Goal: Task Accomplishment & Management: Complete application form

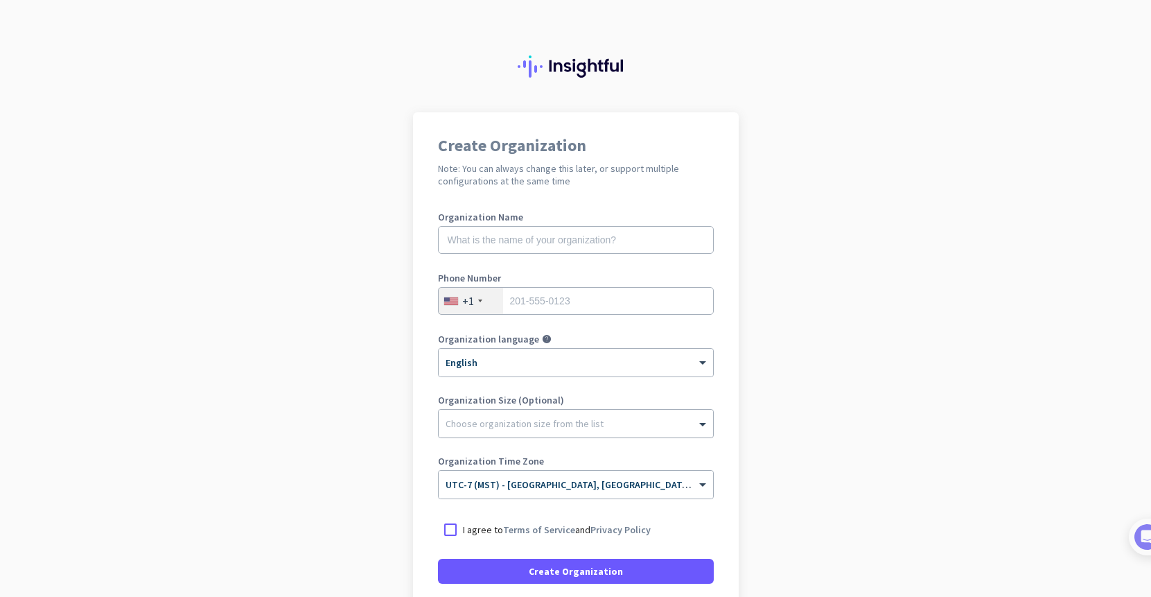
scroll to position [116, 0]
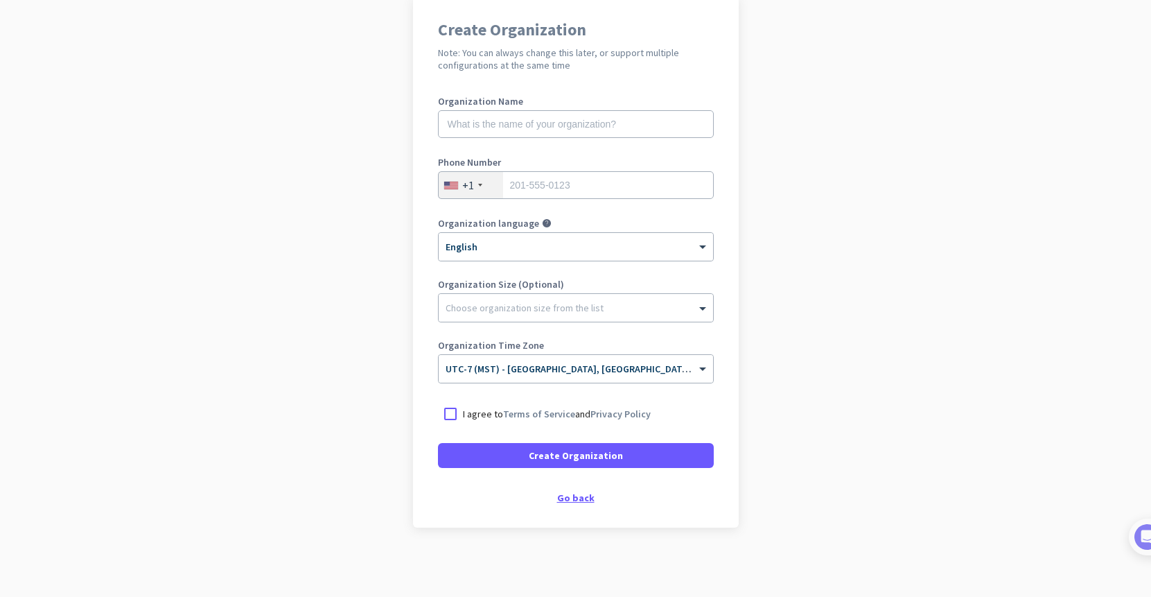
click at [575, 494] on div "Go back" at bounding box center [576, 498] width 276 height 10
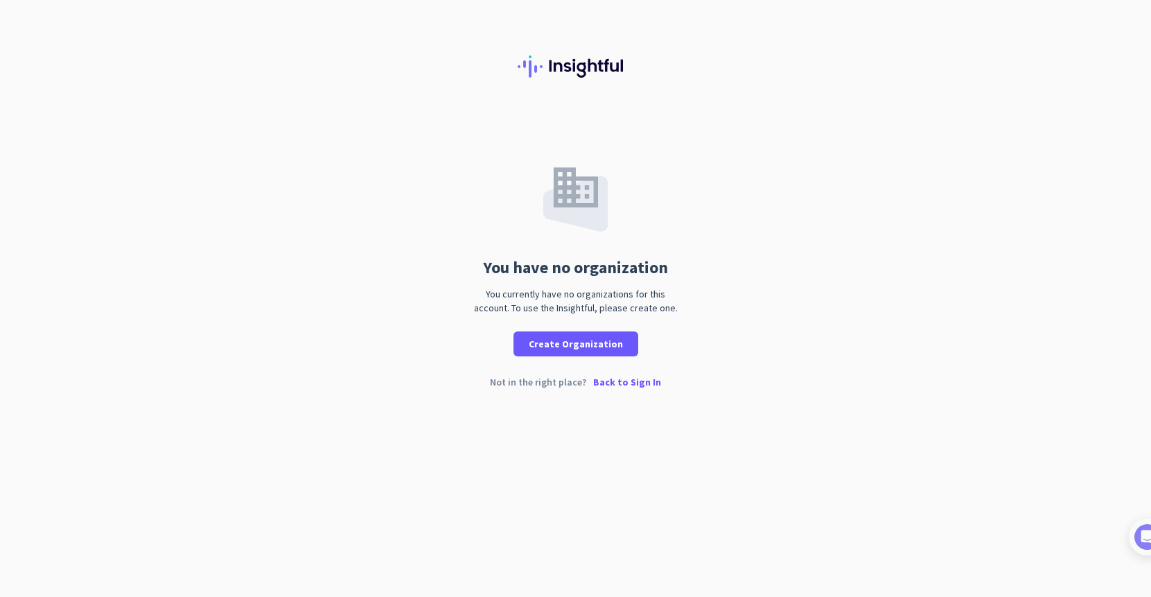
click at [633, 384] on p "Back to Sign In" at bounding box center [627, 382] width 68 height 10
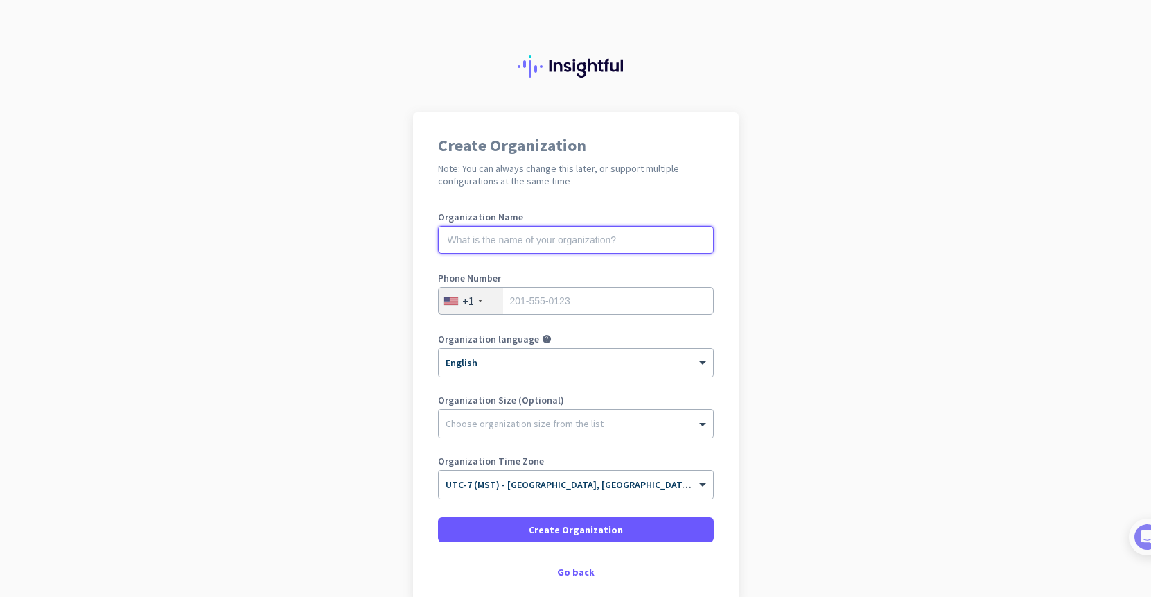
click at [495, 240] on input "text" at bounding box center [576, 240] width 276 height 28
type input "DemandZEN"
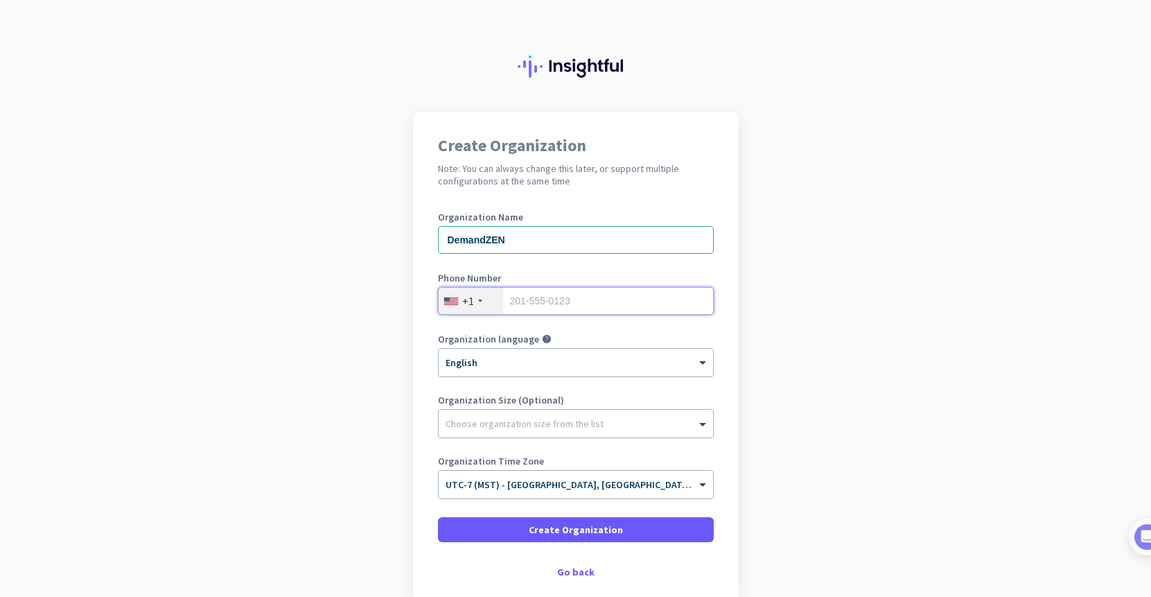
click at [592, 300] on input "tel" at bounding box center [576, 301] width 276 height 28
type input "4"
click at [548, 295] on input "tel" at bounding box center [576, 301] width 276 height 28
paste input "(855) 982-1589"
type input "(855) 982-1589"
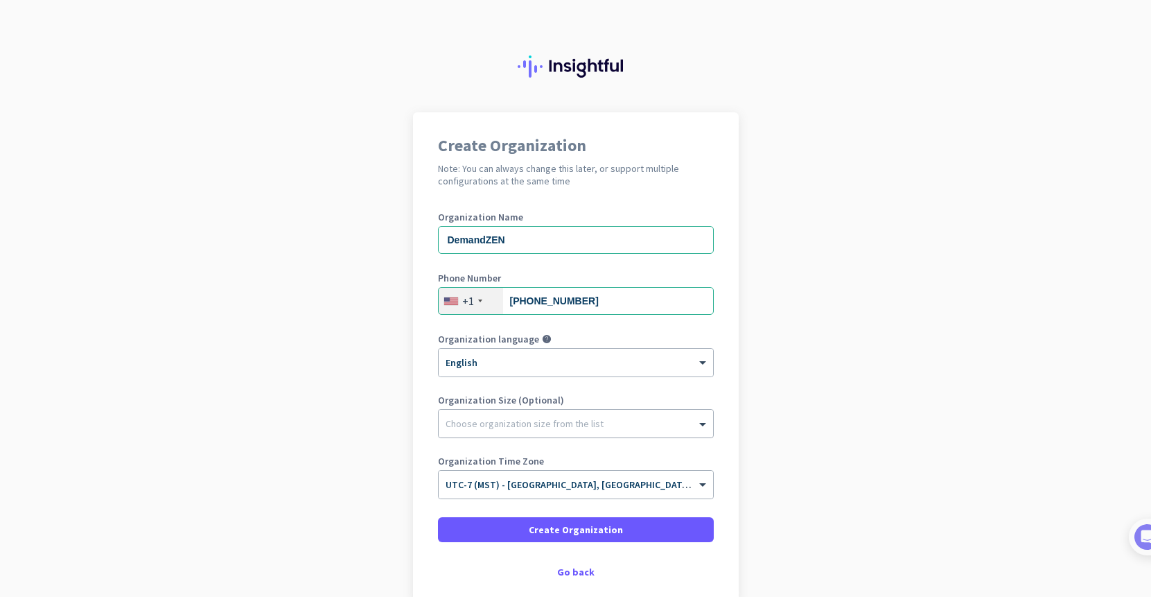
click at [507, 422] on div at bounding box center [576, 420] width 274 height 14
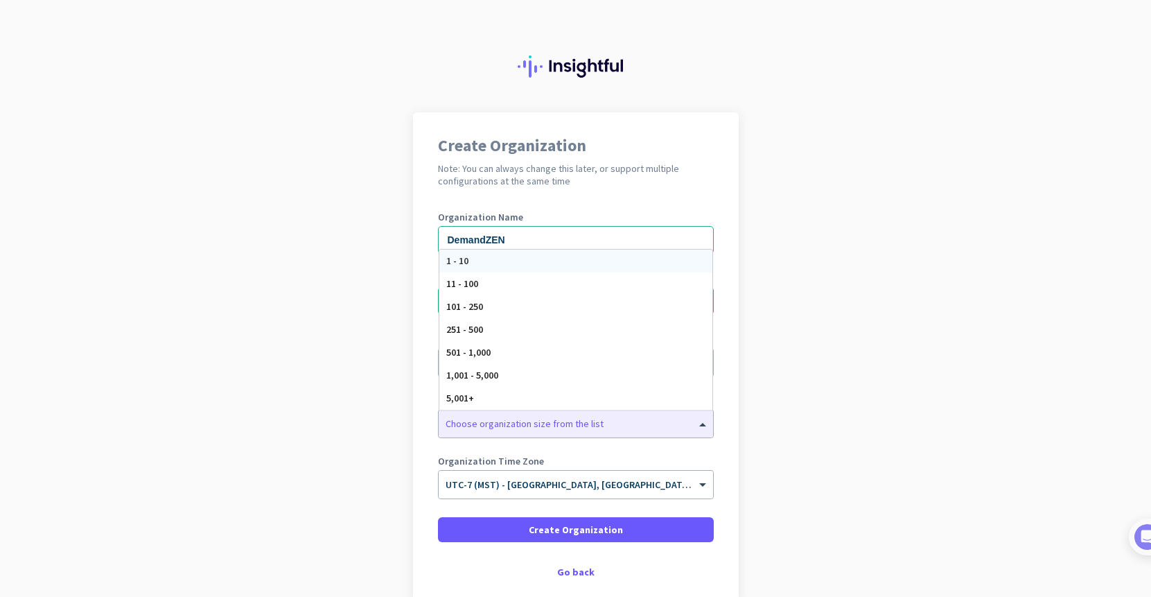
click at [75, 453] on app-onboarding-organization "Create Organization Note: You can always change this later, or support multiple…" at bounding box center [575, 391] width 1151 height 559
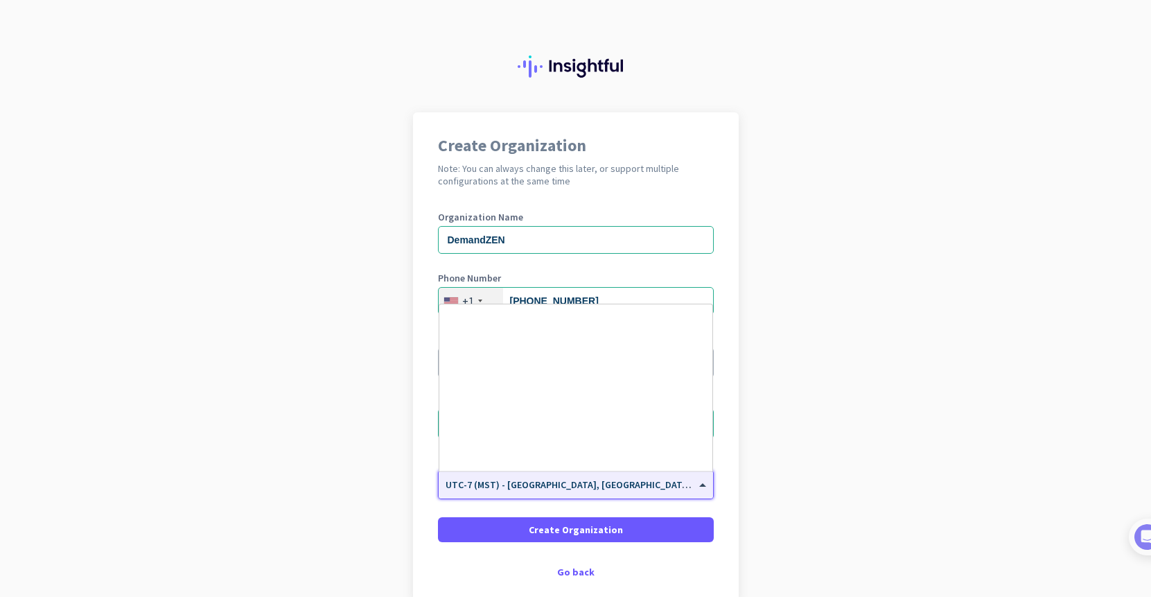
click at [494, 486] on span "UTC-7 (MST) - [GEOGRAPHIC_DATA], [GEOGRAPHIC_DATA], [GEOGRAPHIC_DATA], [PERSON_…" at bounding box center [653, 484] width 414 height 12
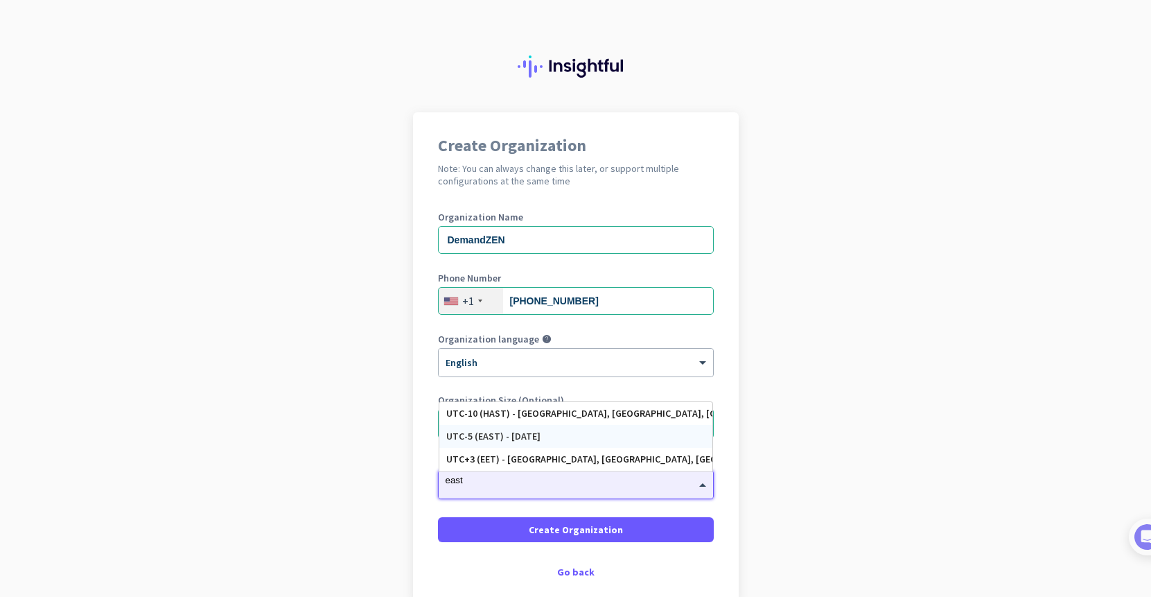
scroll to position [19, 0]
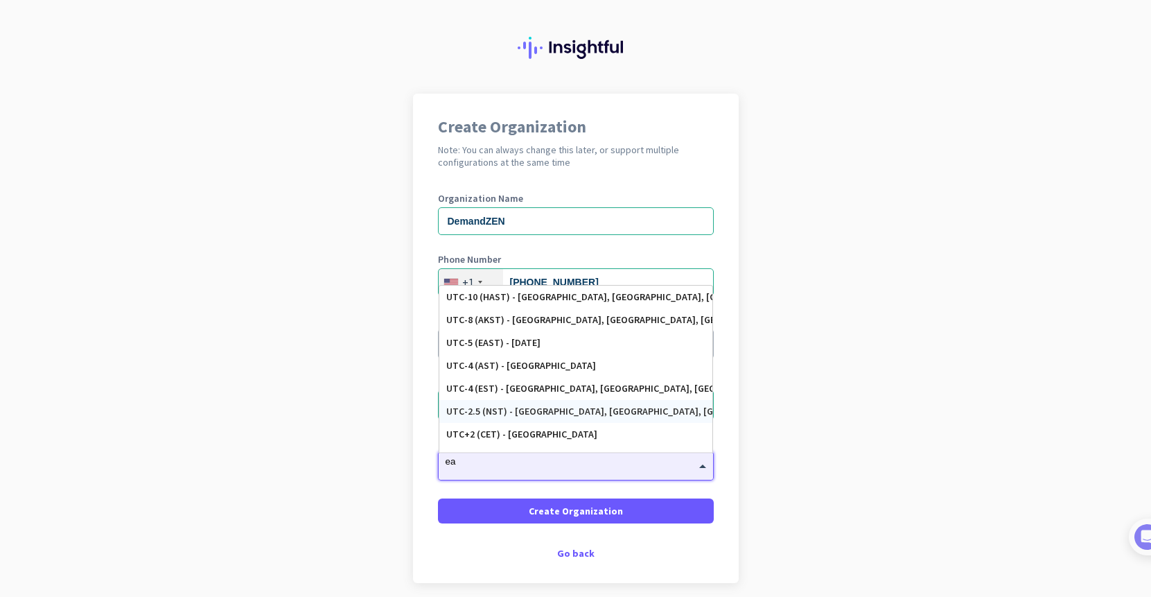
type input "e"
type input "yor"
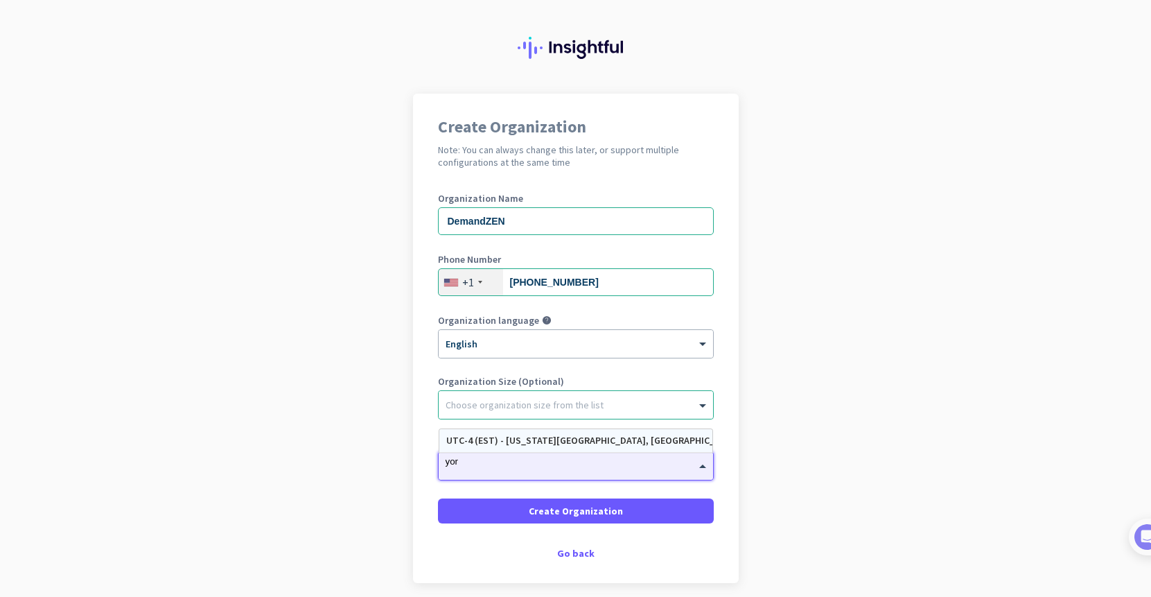
click at [529, 441] on div "UTC-4 (EST) - New York City, Brooklyn, Queens, Philadelphia" at bounding box center [575, 441] width 259 height 12
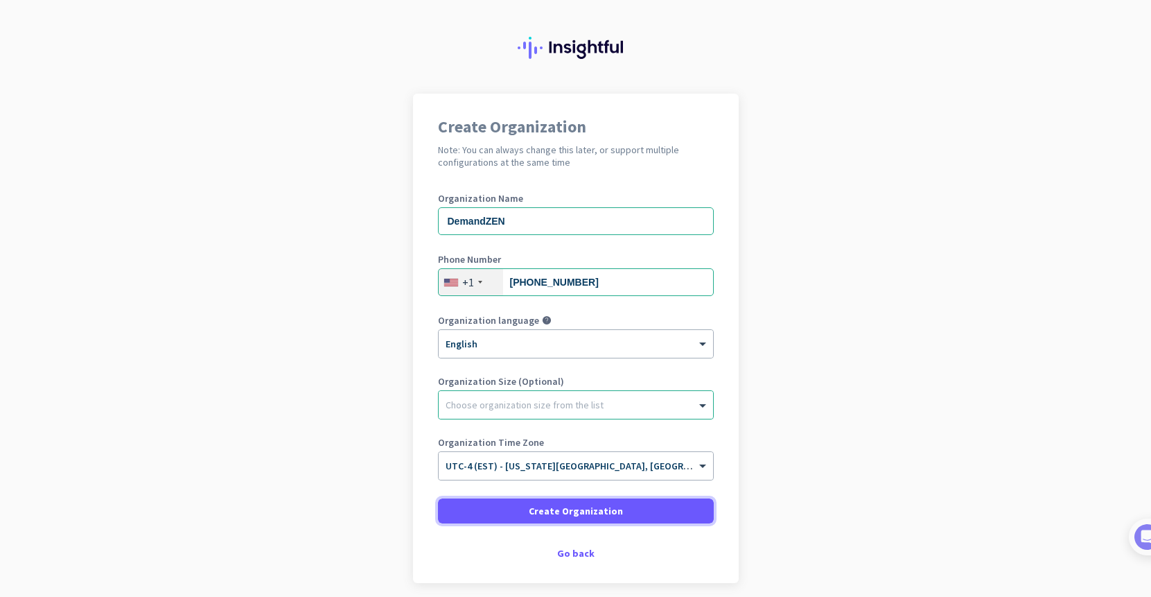
drag, startPoint x: 592, startPoint y: 509, endPoint x: 340, endPoint y: 496, distance: 251.9
click at [579, 512] on span "Create Organization" at bounding box center [576, 511] width 94 height 14
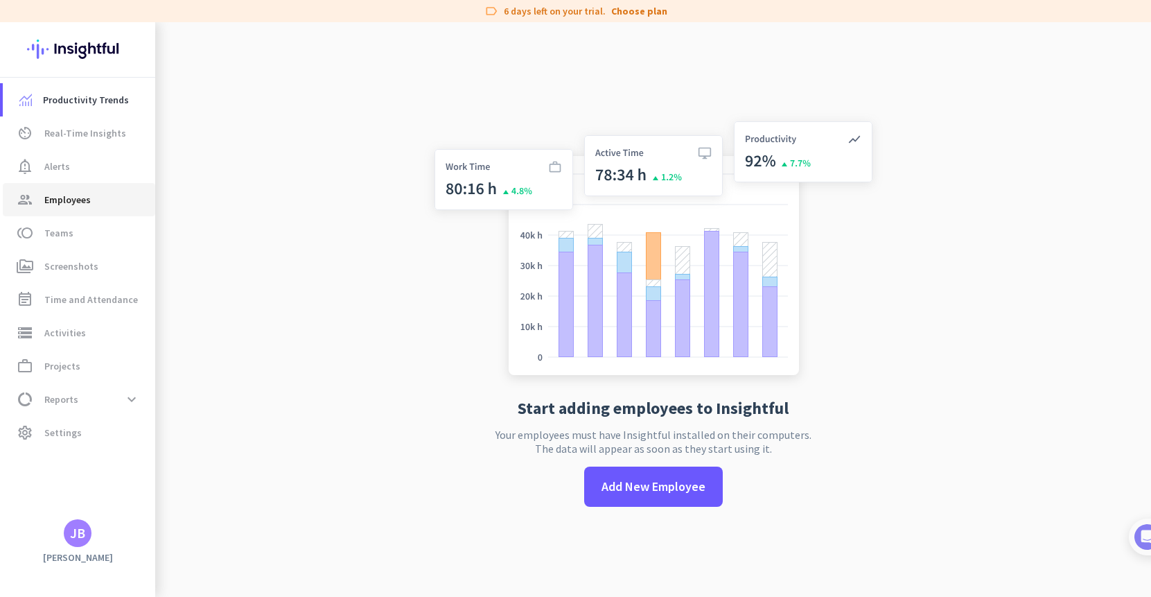
click at [64, 197] on span "Employees" at bounding box center [67, 199] width 46 height 17
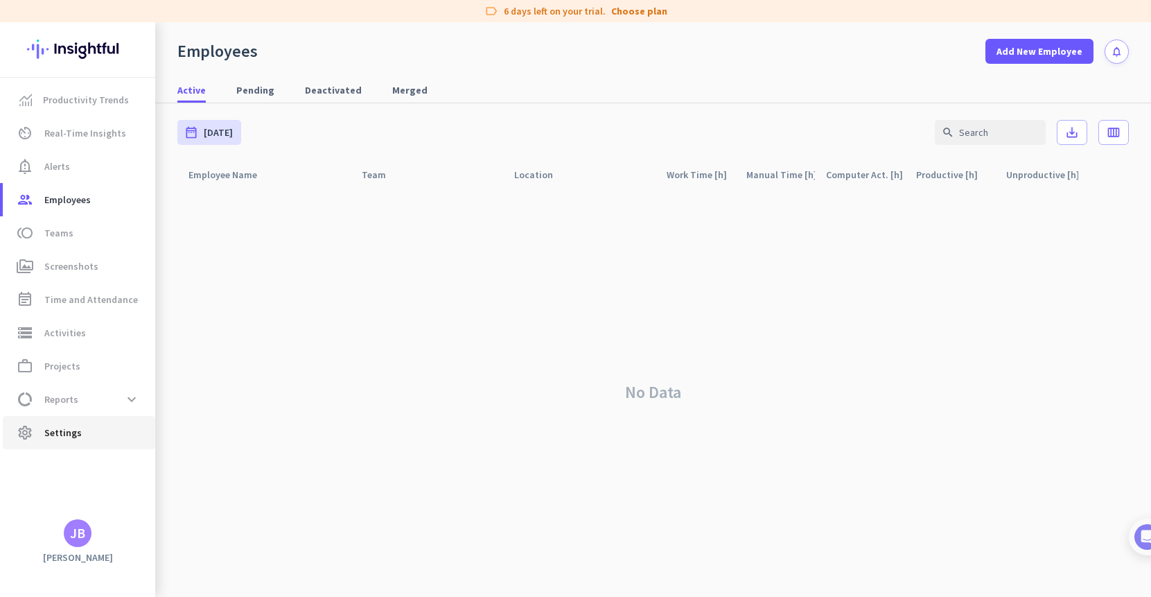
click at [72, 428] on span "Settings" at bounding box center [62, 432] width 37 height 17
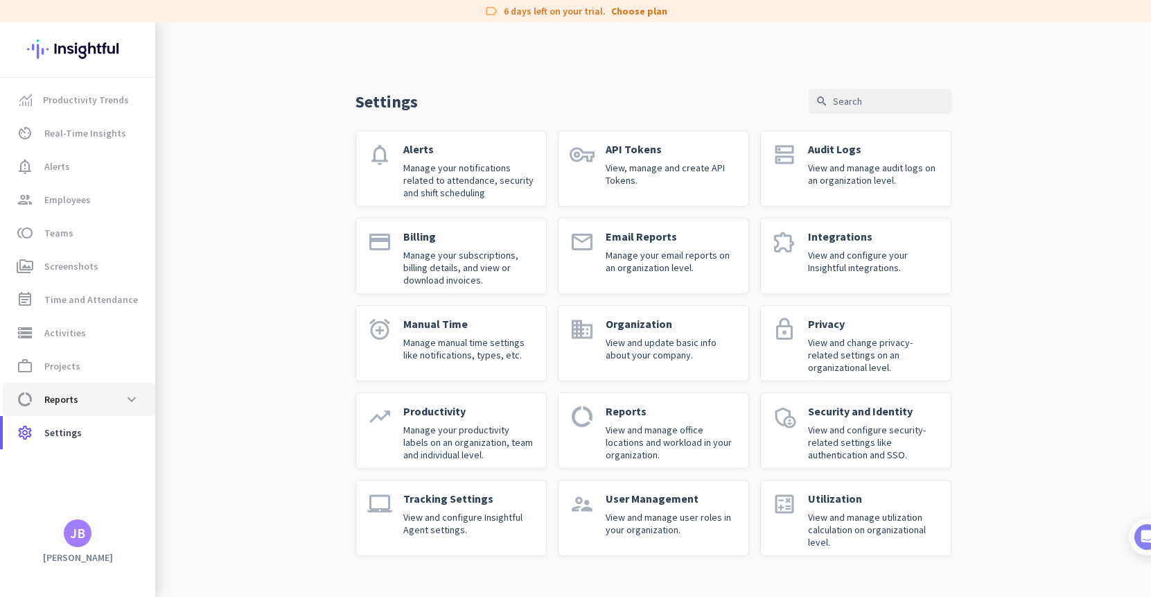
click at [75, 403] on span "Reports" at bounding box center [61, 399] width 34 height 17
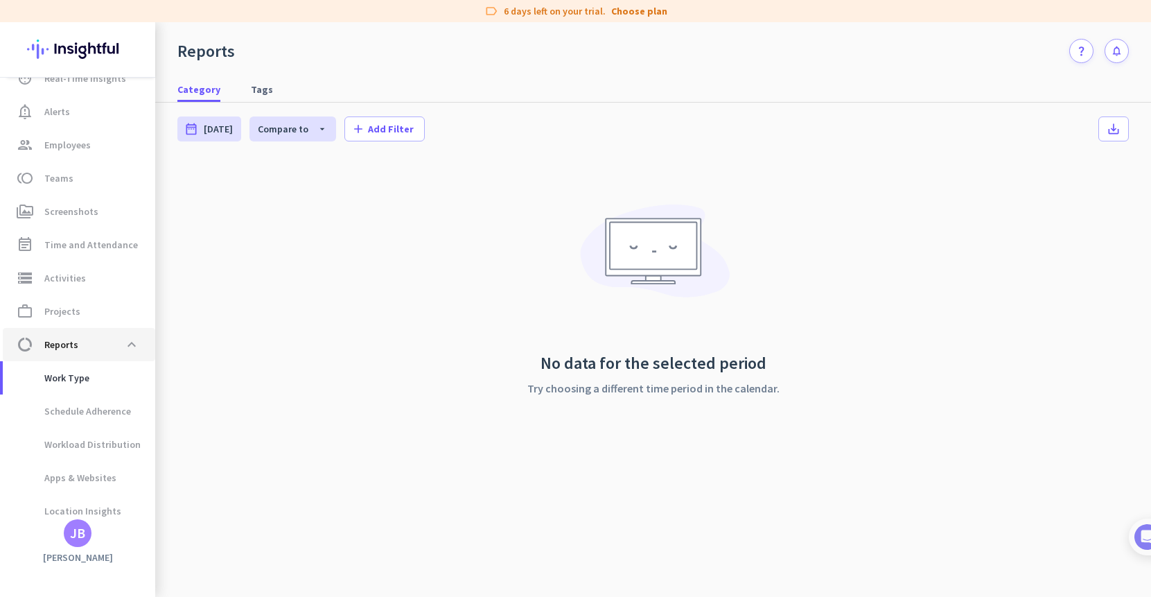
scroll to position [63, 0]
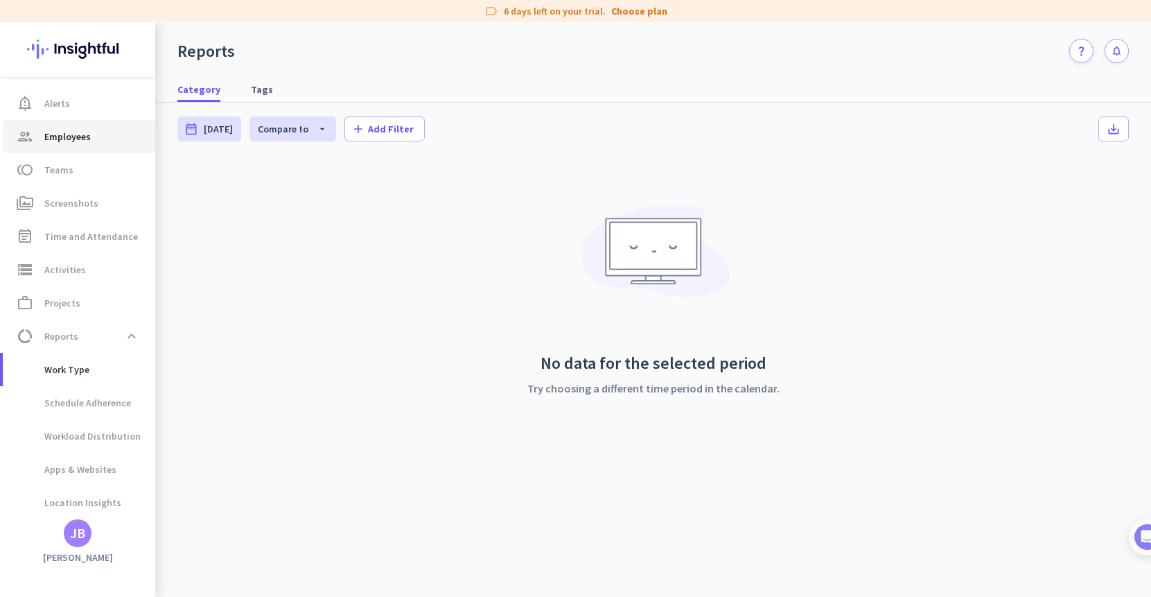
click at [73, 143] on span "Employees" at bounding box center [67, 136] width 46 height 17
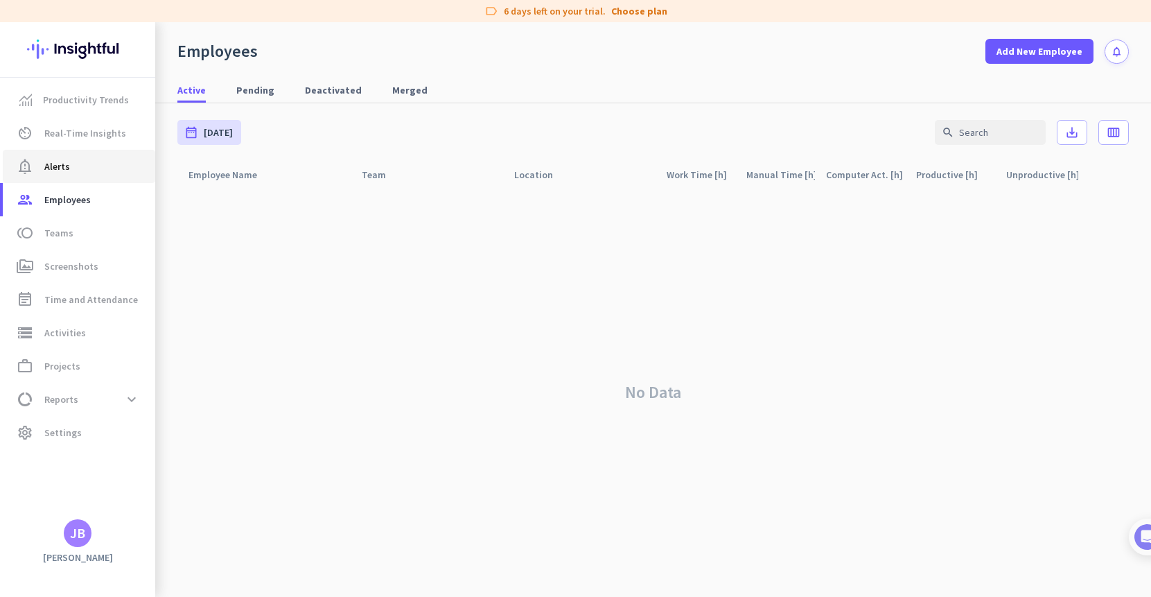
click at [70, 163] on span "notification_important Alerts" at bounding box center [79, 166] width 130 height 17
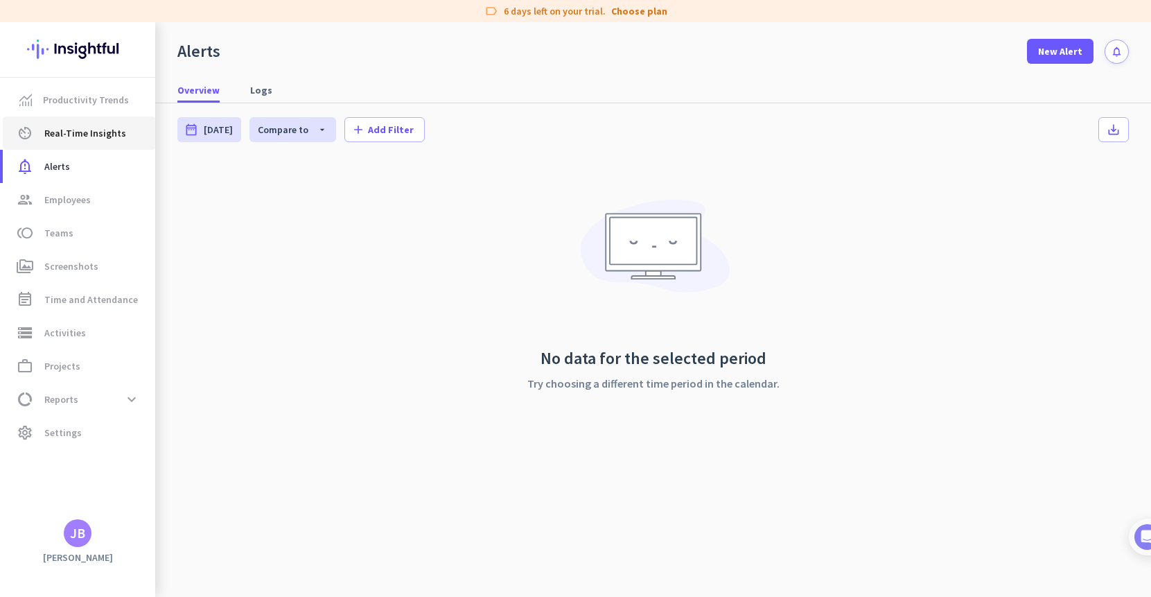
click at [97, 134] on span "Real-Time Insights" at bounding box center [85, 133] width 82 height 17
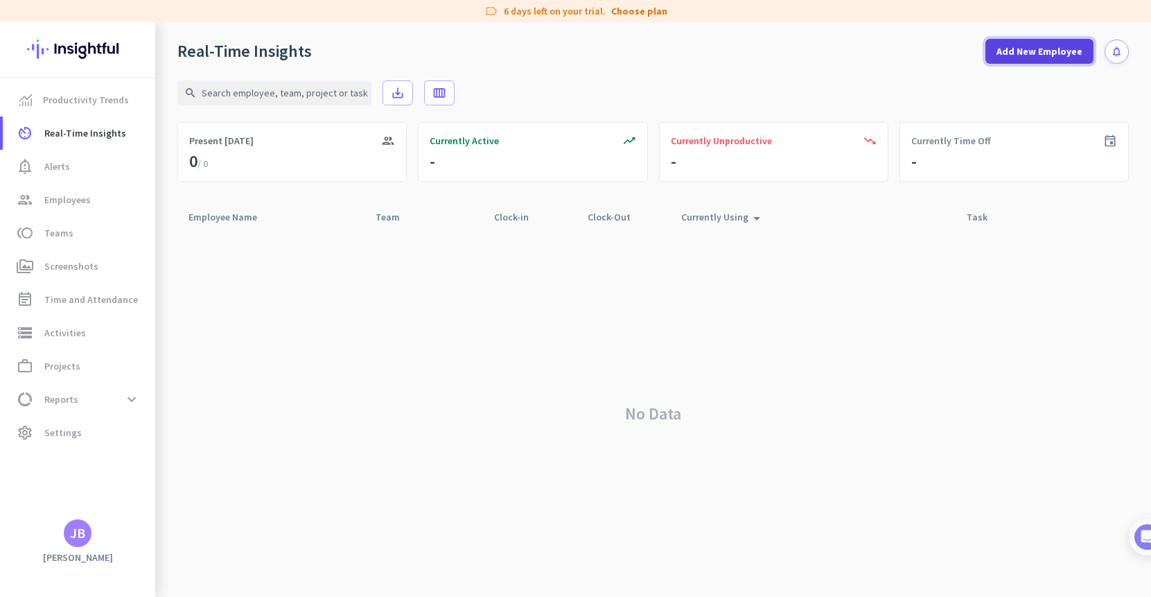
drag, startPoint x: 1083, startPoint y: 47, endPoint x: 1047, endPoint y: 63, distance: 40.0
click at [1078, 48] on button "Add New Employee" at bounding box center [1040, 51] width 108 height 25
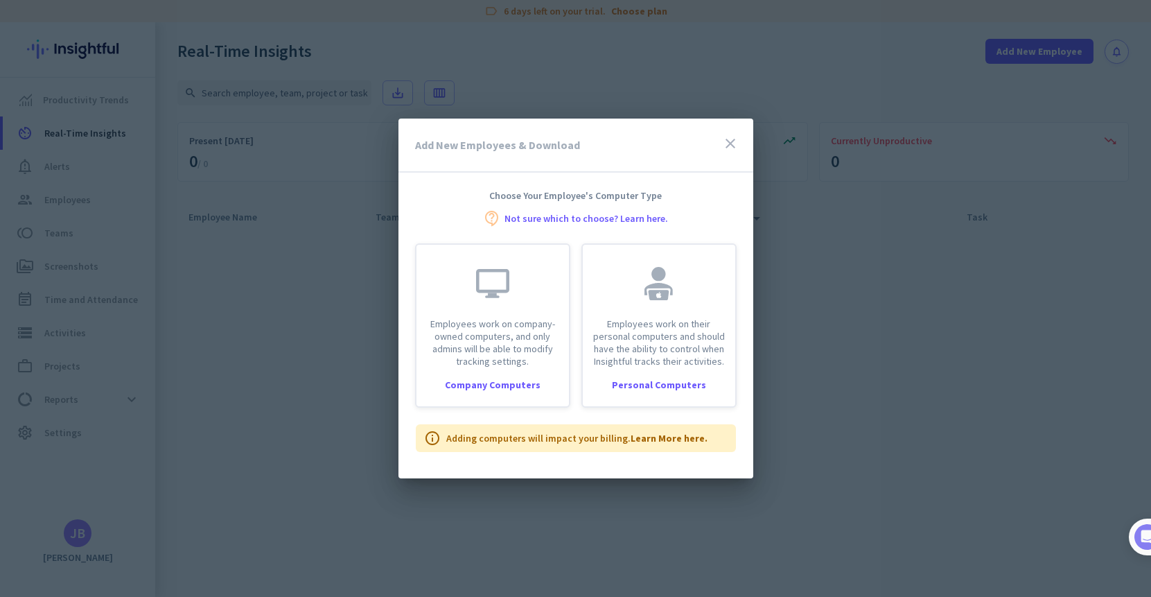
drag, startPoint x: 879, startPoint y: 351, endPoint x: 846, endPoint y: 91, distance: 262.0
click at [877, 346] on div at bounding box center [575, 298] width 1151 height 597
